Goal: Book appointment/travel/reservation

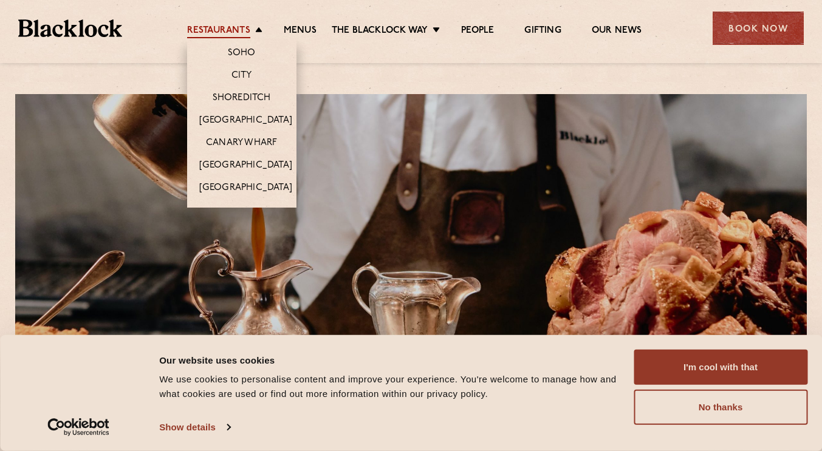
click at [233, 35] on link "Restaurants" at bounding box center [218, 31] width 63 height 13
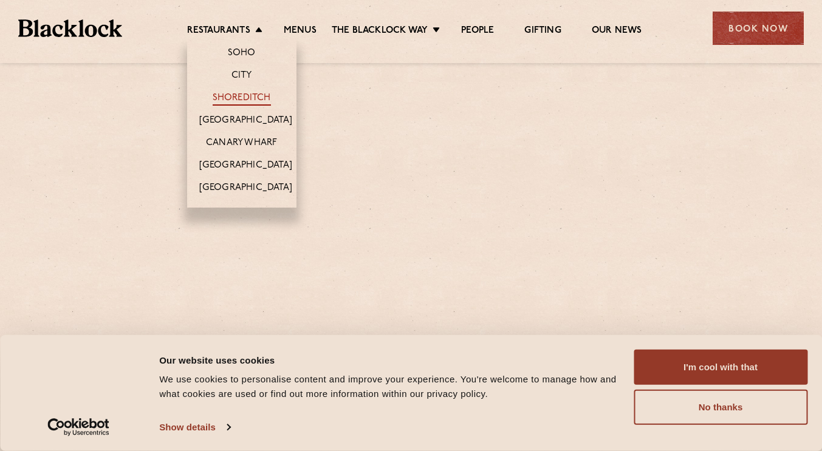
click at [239, 92] on link "Shoreditch" at bounding box center [242, 98] width 58 height 13
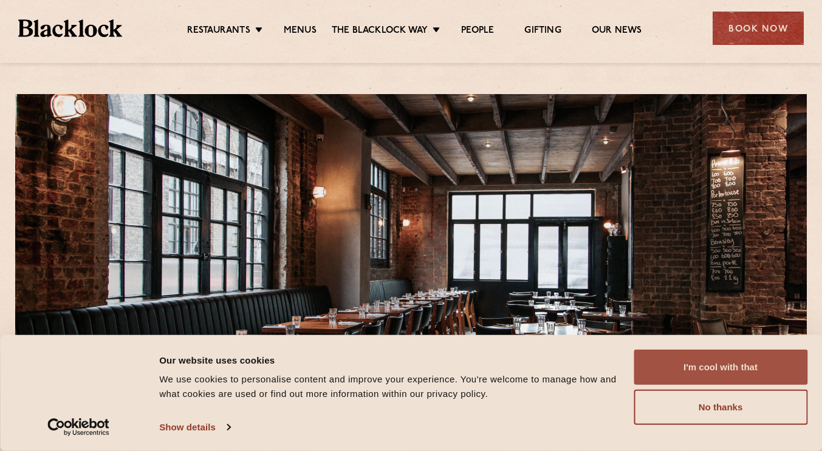
click at [740, 372] on button "I'm cool with that" at bounding box center [721, 367] width 174 height 35
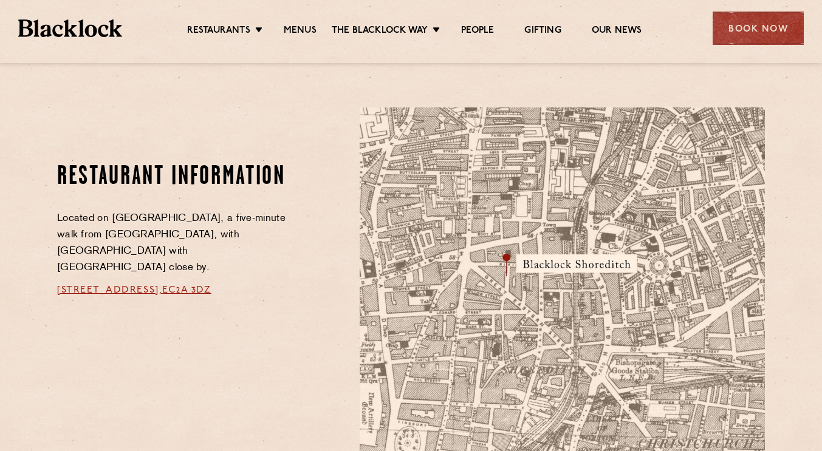
scroll to position [729, 0]
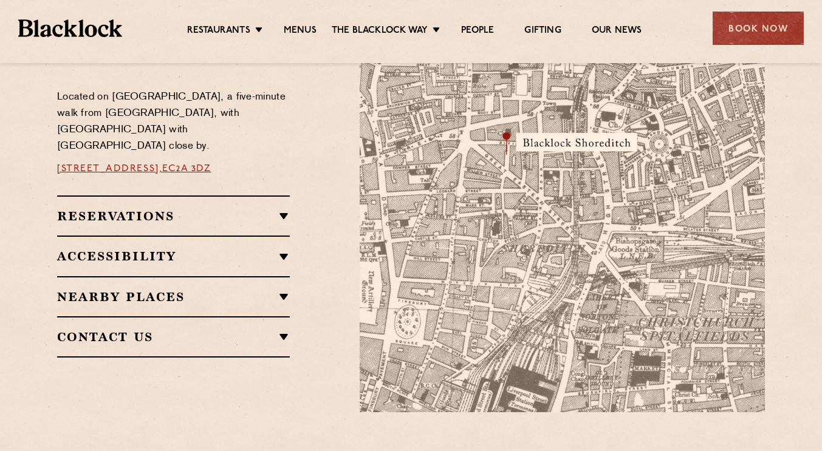
drag, startPoint x: 275, startPoint y: 199, endPoint x: 288, endPoint y: 200, distance: 13.4
click at [275, 199] on div "Reservations Walk-Ins Walk-ins are always warmly welcome. Do pop in and we’ll g…" at bounding box center [173, 216] width 233 height 40
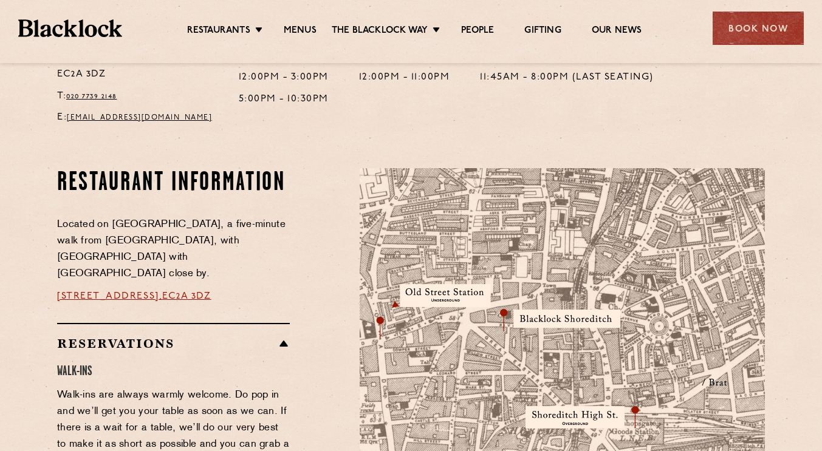
scroll to position [182, 0]
